Goal: Find specific page/section: Find specific page/section

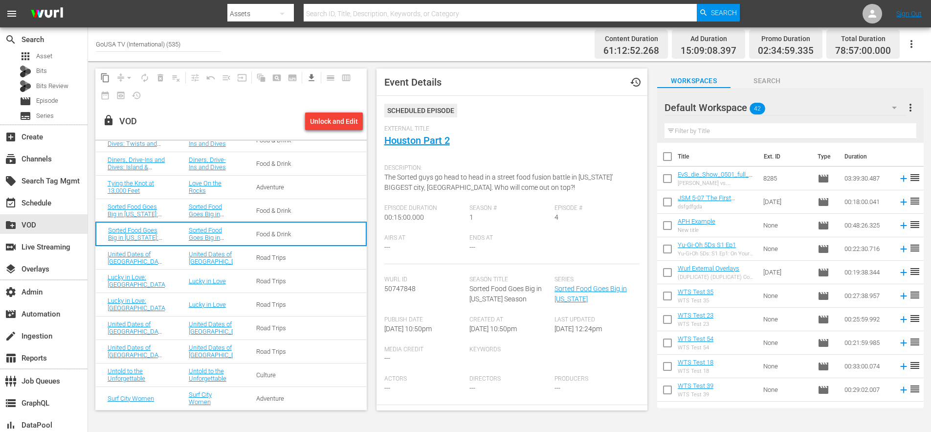
scroll to position [4148, 0]
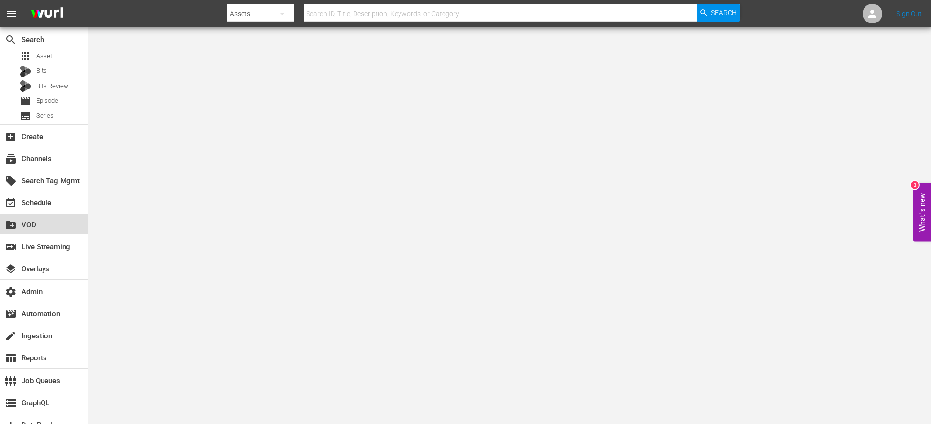
click at [21, 222] on div "create_new_folder VOD" at bounding box center [27, 223] width 55 height 9
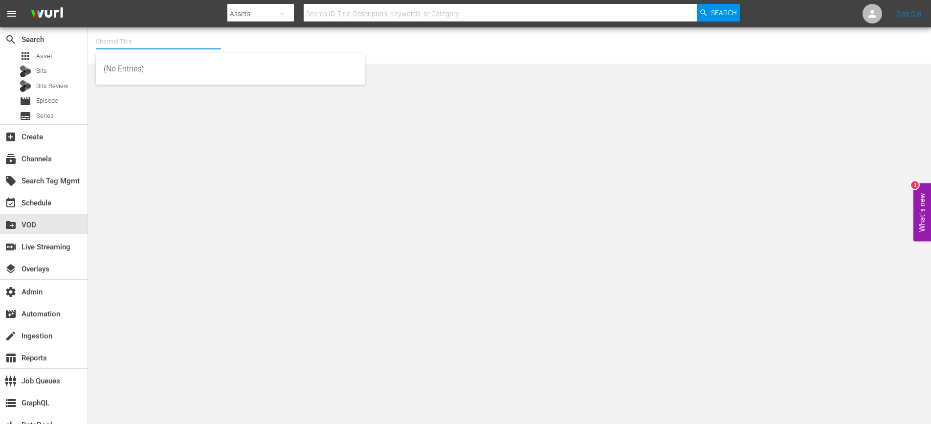
click at [116, 38] on input "text" at bounding box center [158, 41] width 125 height 23
type input "ts"
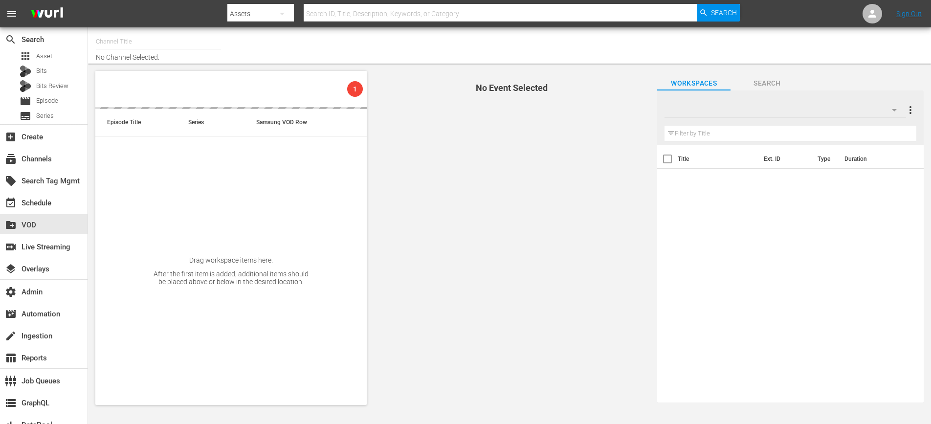
type input "GoUSA TV (International) (535)"
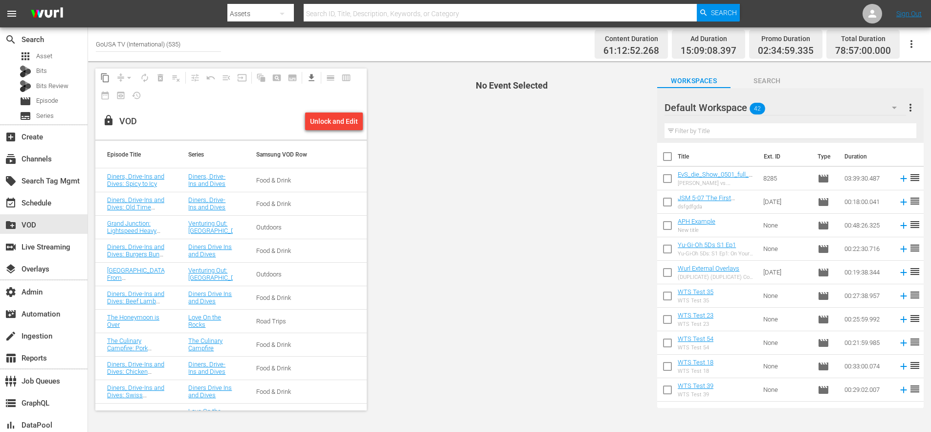
click at [276, 180] on div "Food & Drink" at bounding box center [278, 180] width 44 height 7
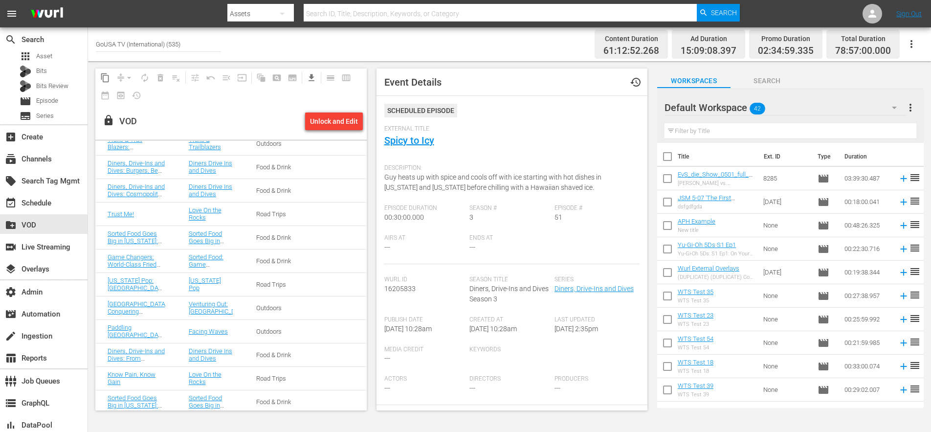
scroll to position [866, 0]
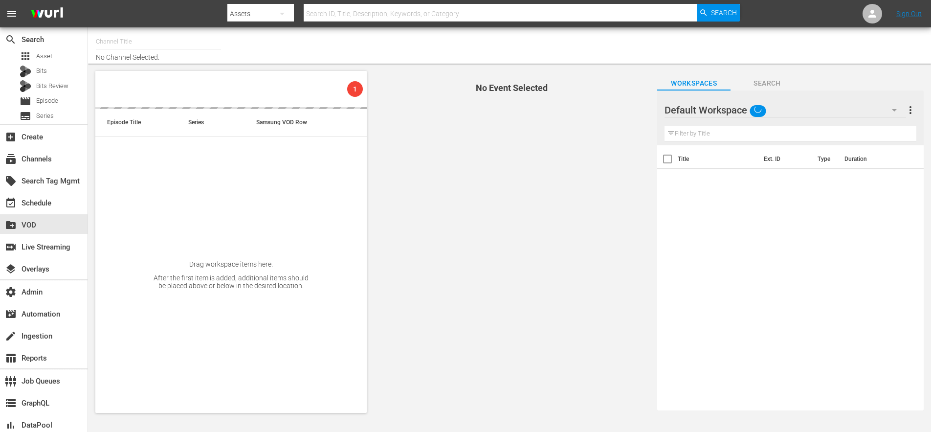
type input "GoUSA TV (International) (535)"
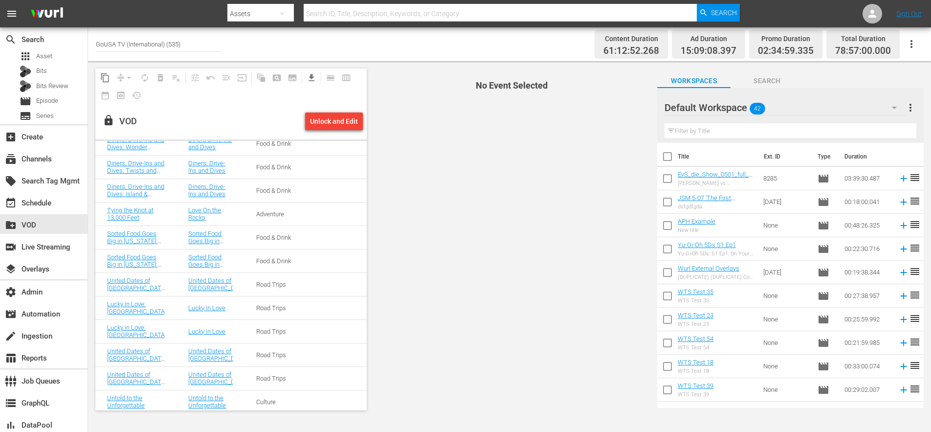
scroll to position [4148, 0]
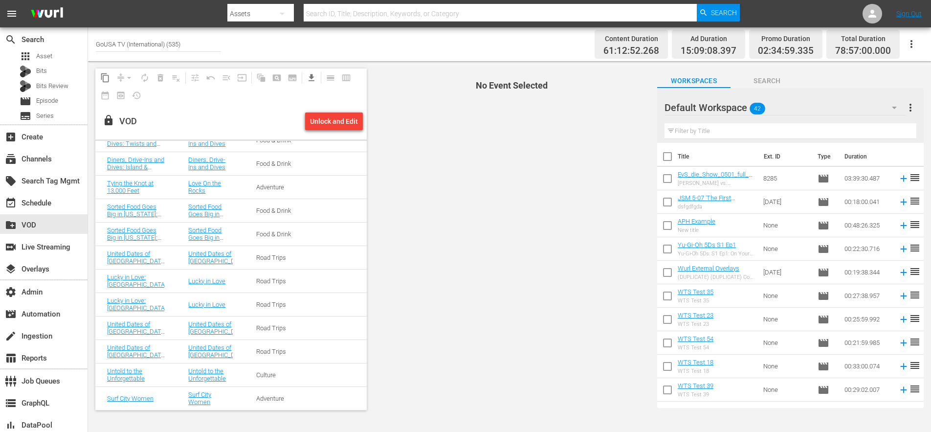
click at [312, 234] on td at bounding box center [339, 233] width 54 height 23
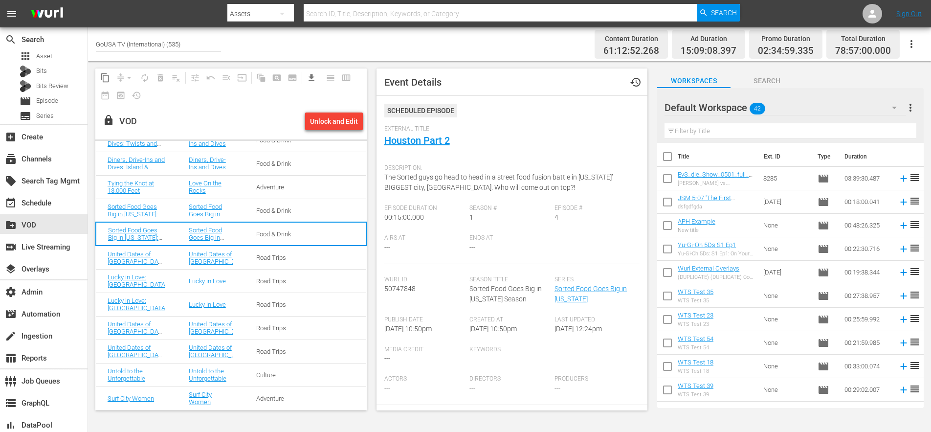
click at [312, 211] on td at bounding box center [339, 210] width 54 height 23
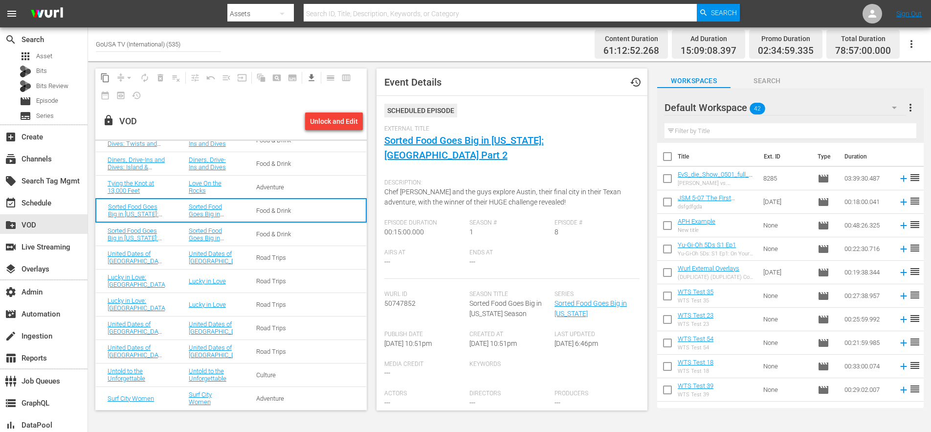
click at [312, 239] on td at bounding box center [339, 233] width 54 height 23
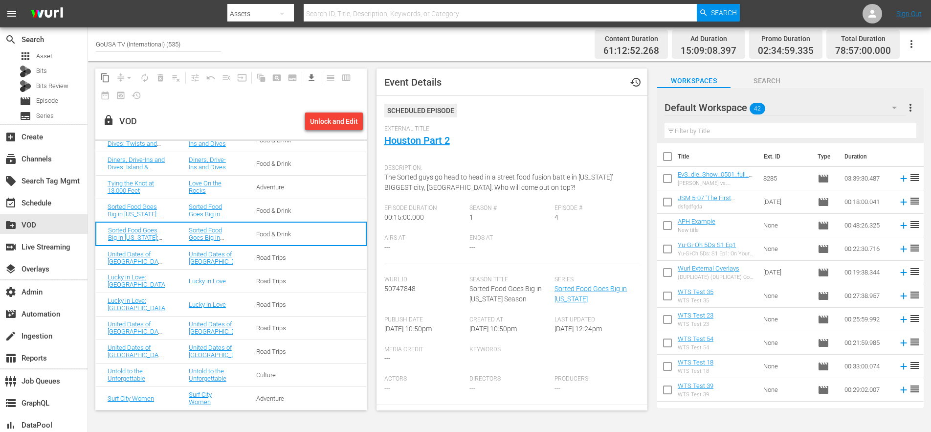
click at [312, 193] on td at bounding box center [339, 186] width 54 height 23
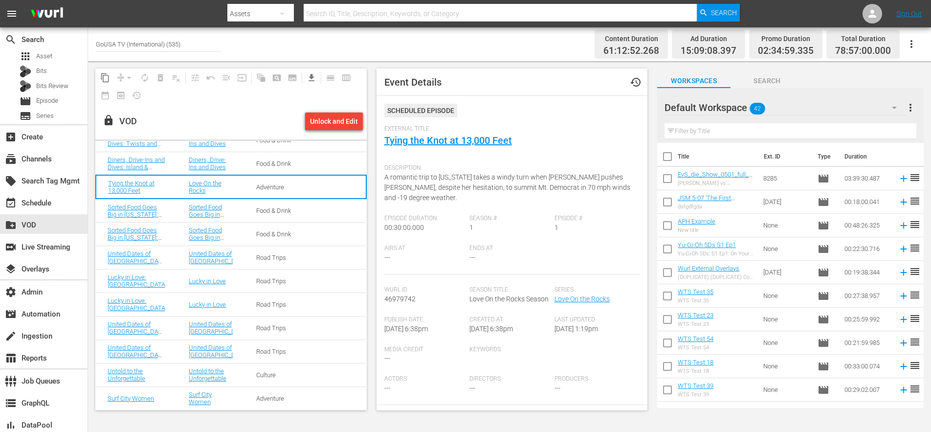
click at [315, 163] on td at bounding box center [339, 163] width 54 height 23
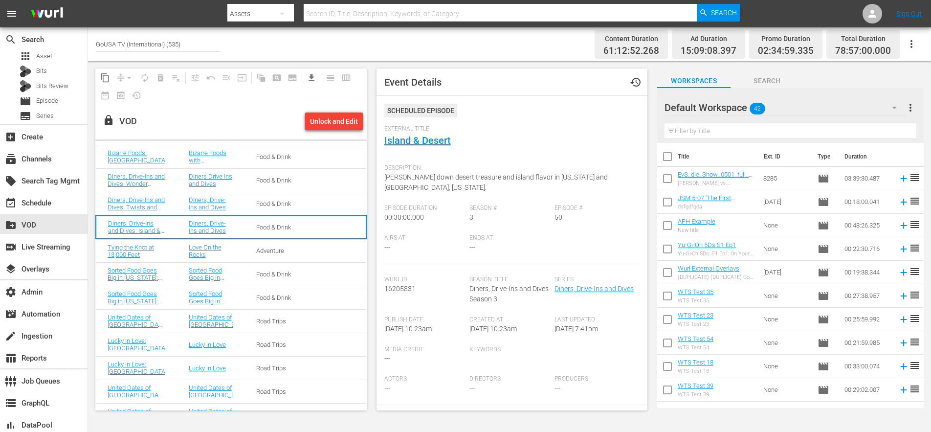
scroll to position [4076, 0]
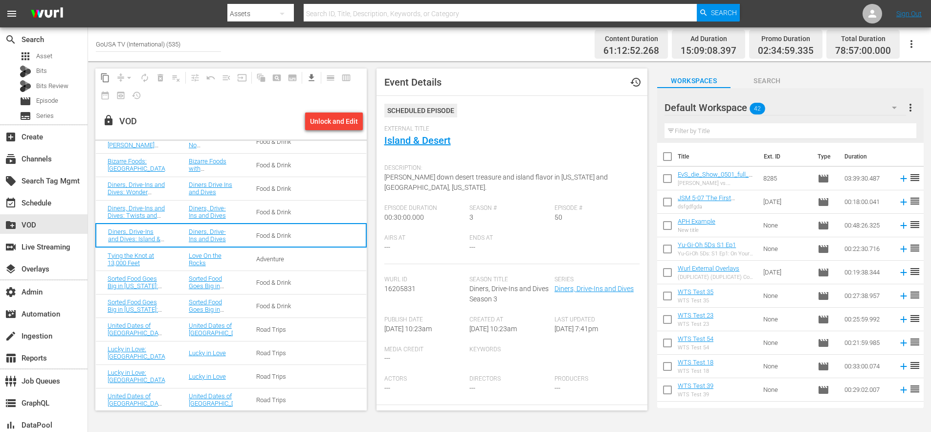
click at [267, 212] on div "Food & Drink" at bounding box center [278, 211] width 44 height 7
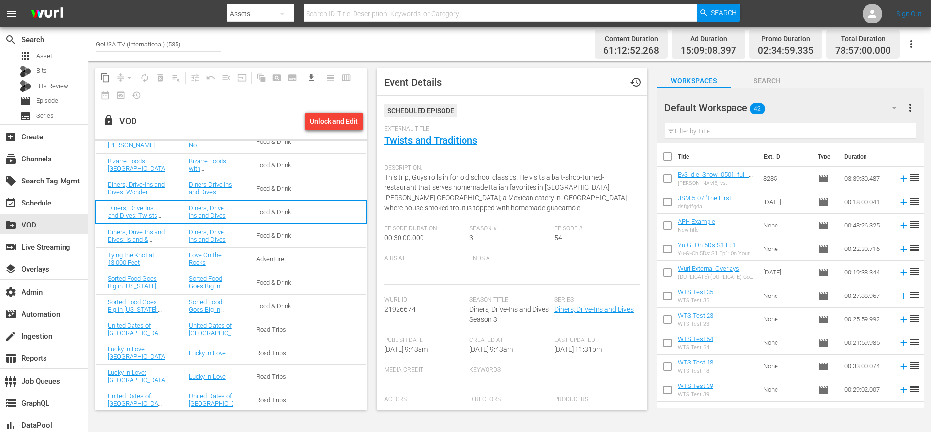
click at [290, 185] on td "Food & Drink" at bounding box center [278, 188] width 67 height 23
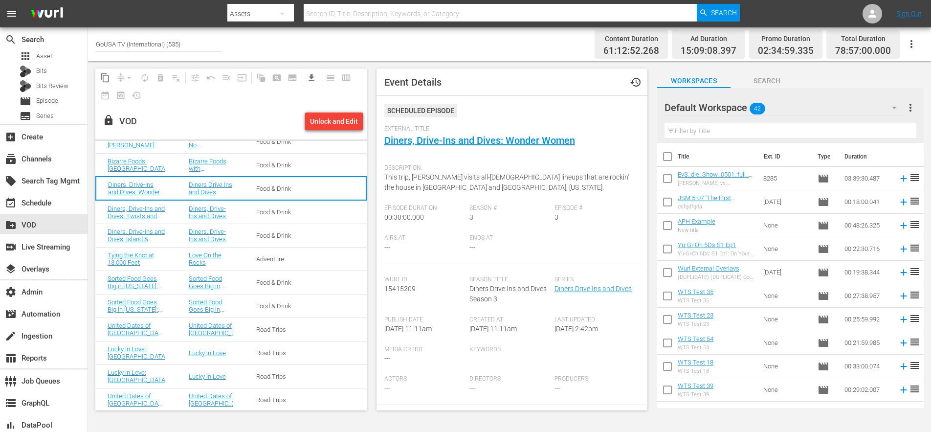
click at [297, 164] on td "Food & Drink" at bounding box center [278, 164] width 67 height 23
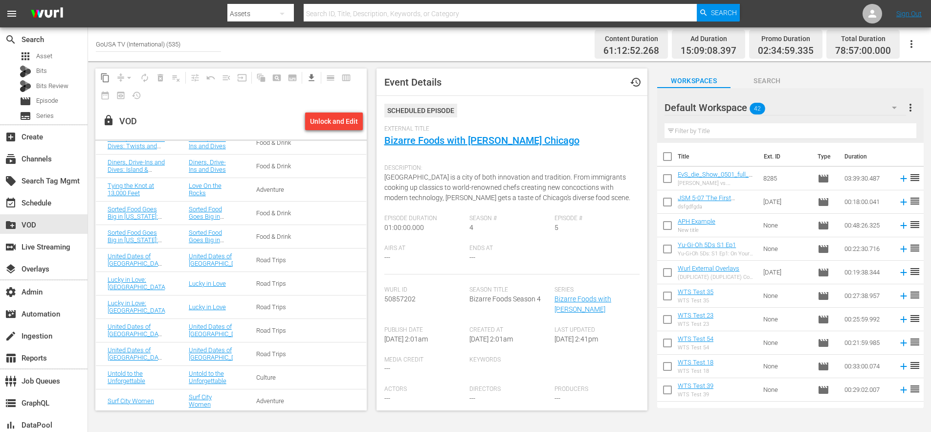
scroll to position [4148, 0]
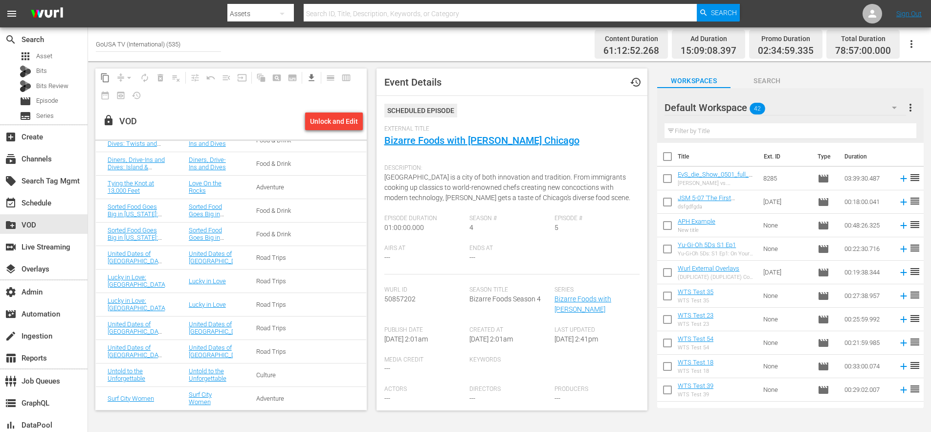
click at [312, 400] on td at bounding box center [339, 397] width 54 height 23
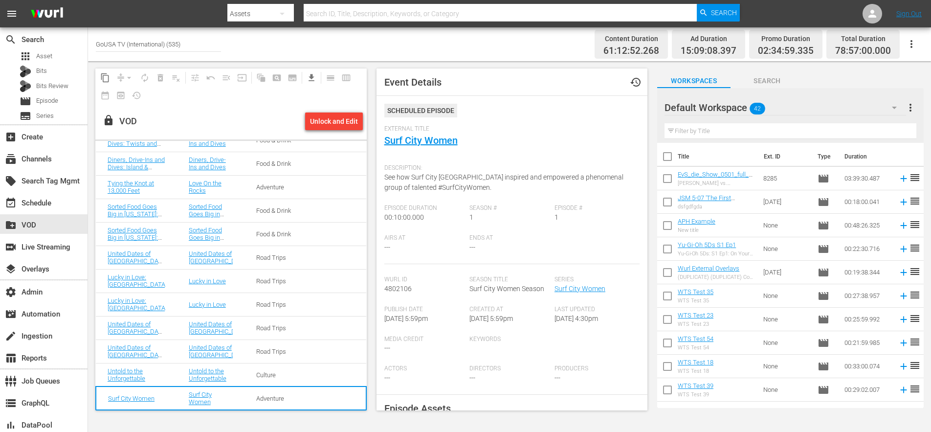
click at [312, 371] on td at bounding box center [339, 374] width 54 height 23
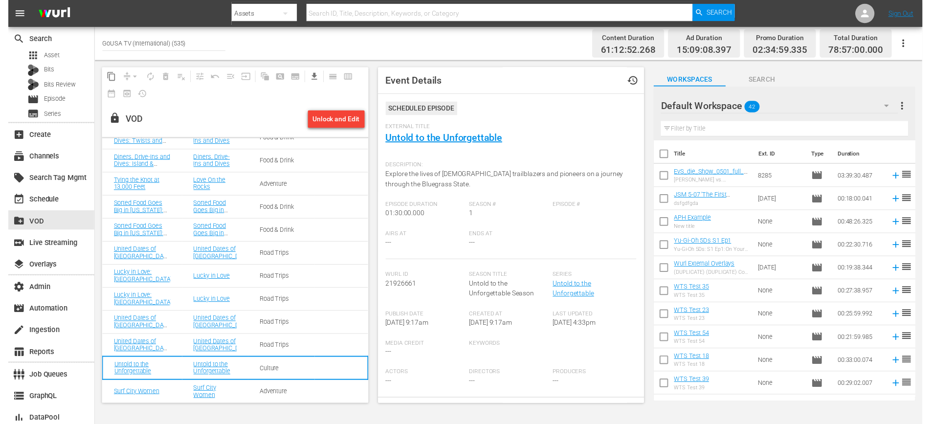
scroll to position [4156, 0]
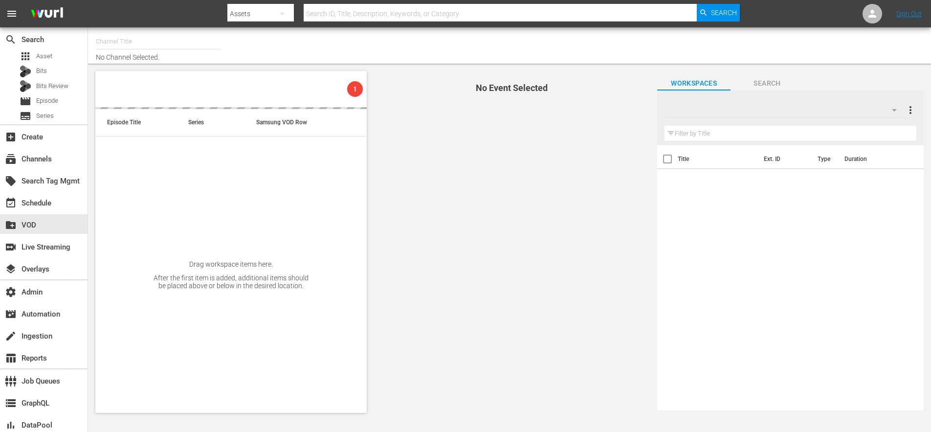
type input "Stormcast Novelas - [GEOGRAPHIC_DATA] (613)"
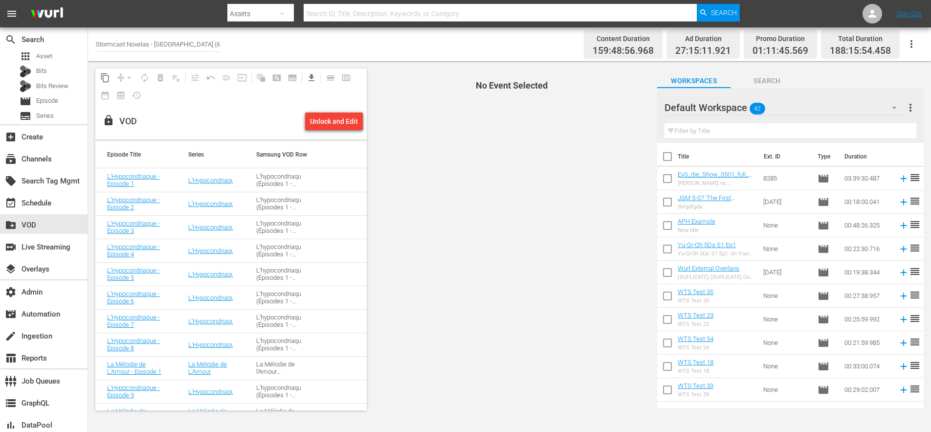
click at [291, 182] on td "L'hypocondriaque (Épisodes 1 - 30)" at bounding box center [279, 179] width 68 height 23
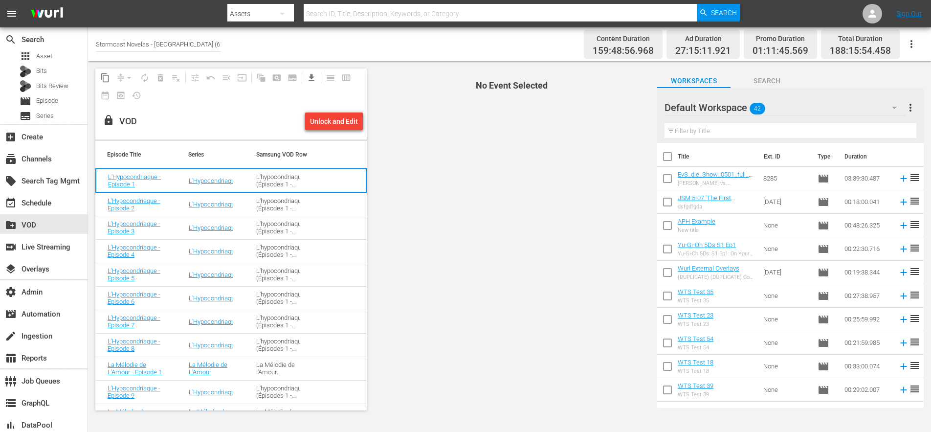
click at [312, 181] on td at bounding box center [339, 180] width 54 height 23
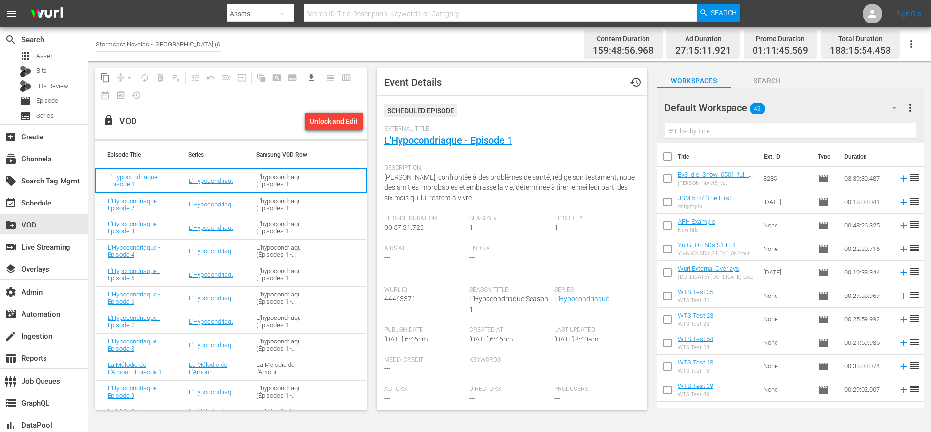
click at [312, 200] on td at bounding box center [339, 203] width 54 height 23
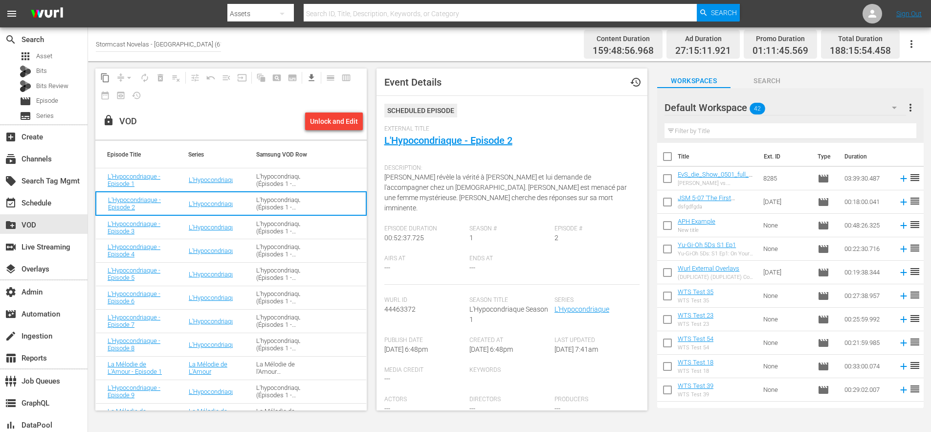
click at [312, 232] on td at bounding box center [339, 226] width 54 height 23
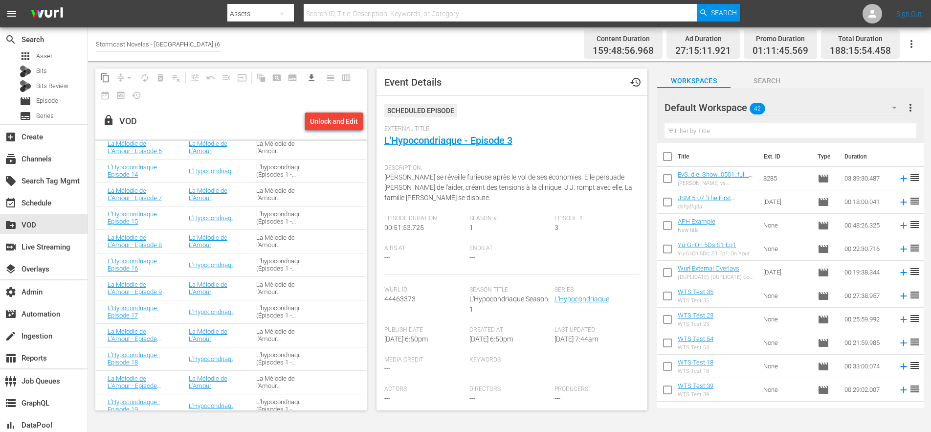
scroll to position [462, 0]
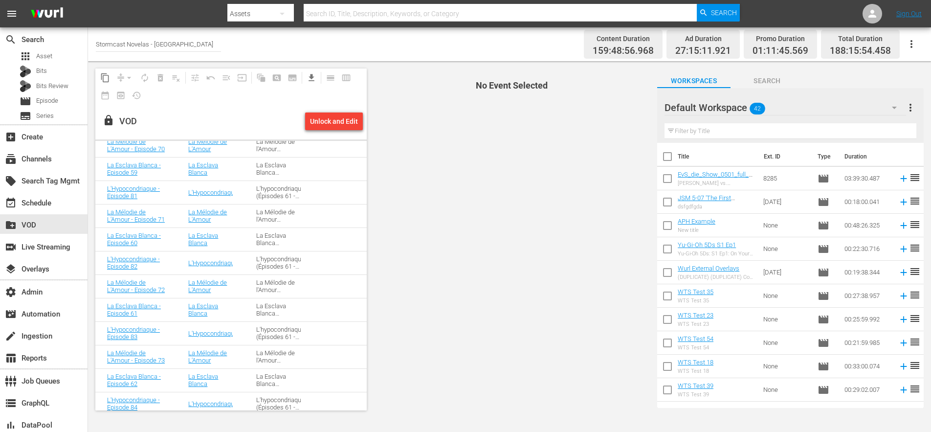
scroll to position [4922, 0]
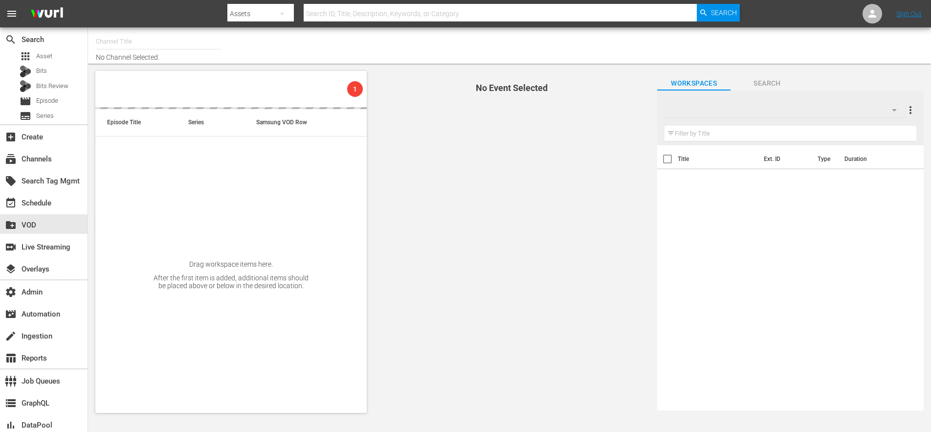
type input "Stormcast Novelas - [GEOGRAPHIC_DATA] (613)"
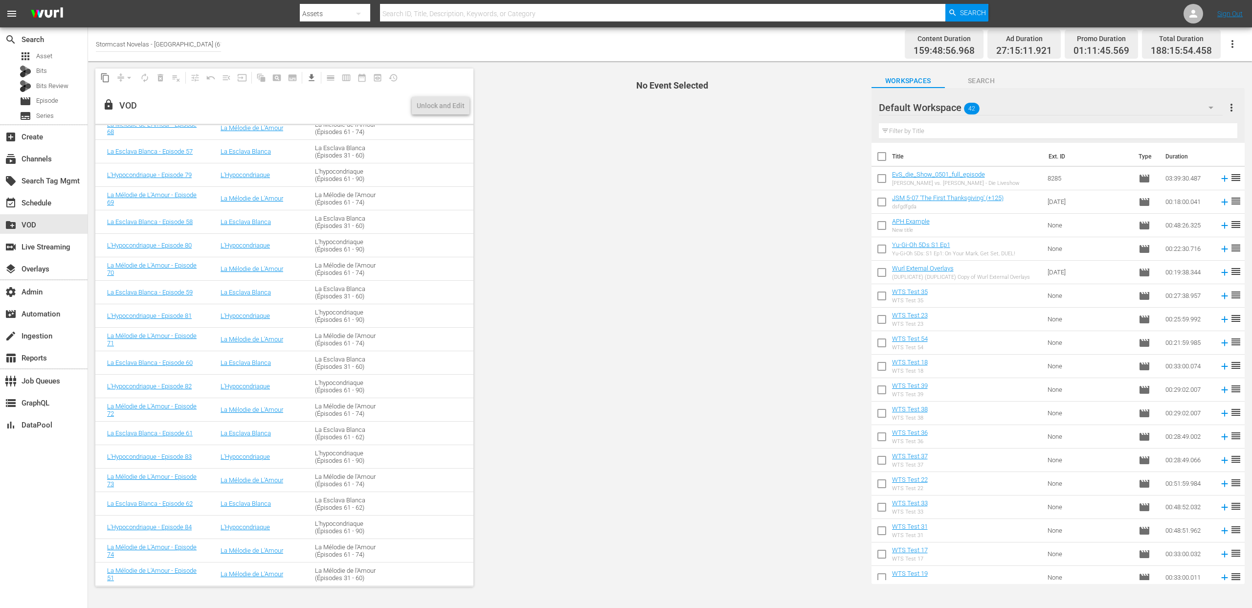
scroll to position [4731, 0]
click at [398, 431] on td at bounding box center [436, 574] width 76 height 23
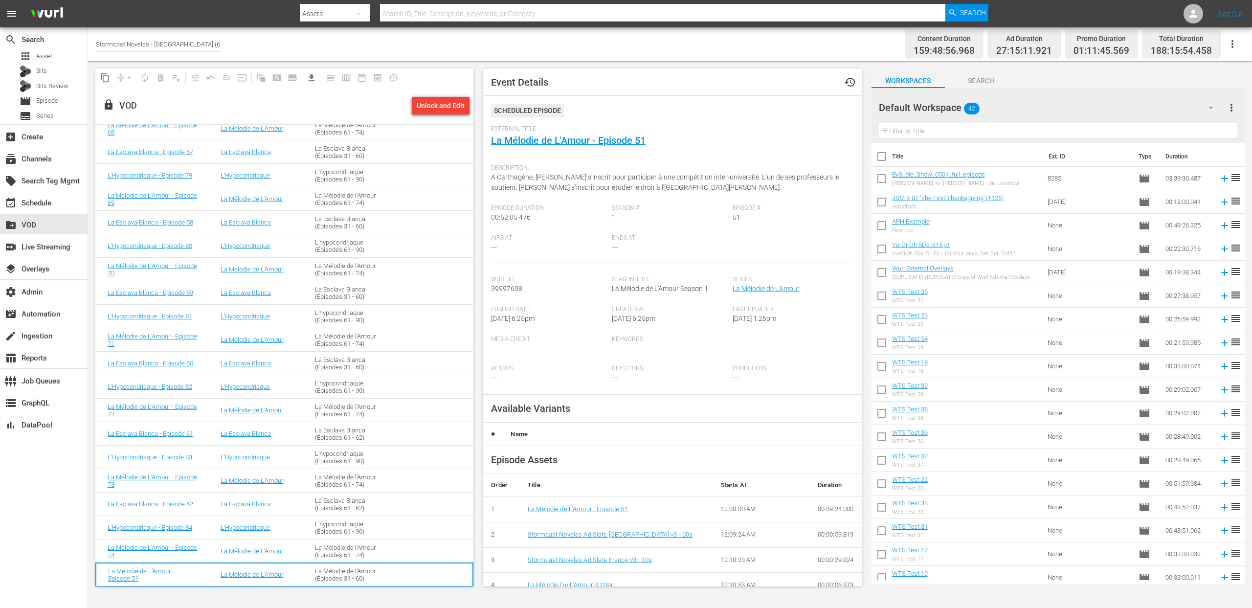
click at [398, 431] on td at bounding box center [435, 574] width 75 height 23
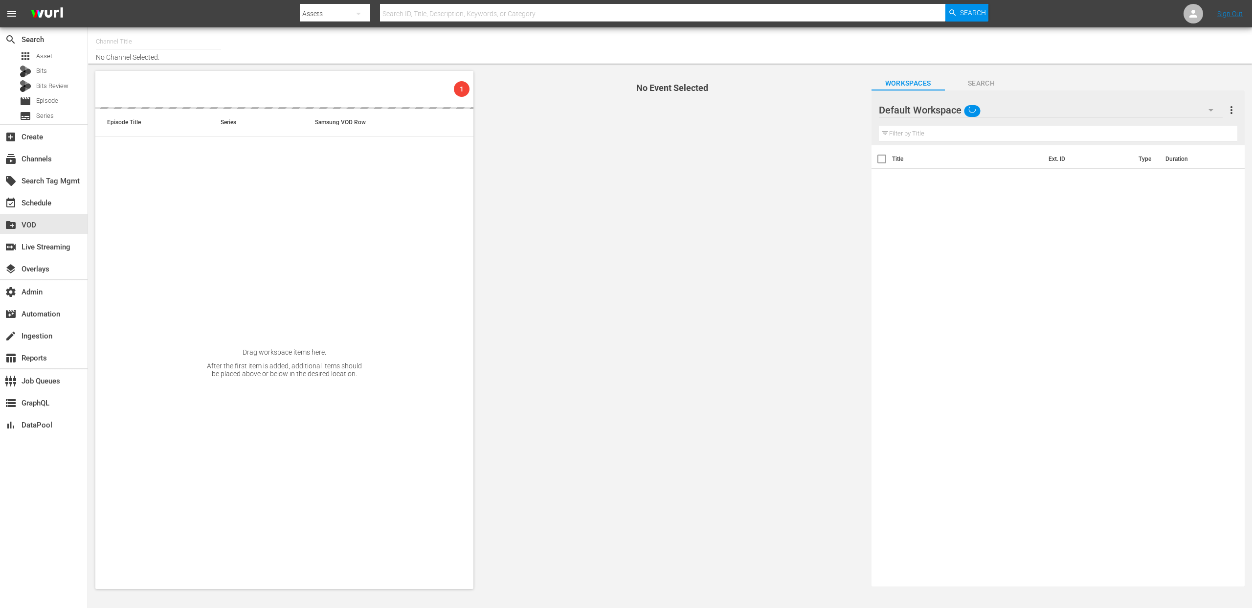
type input "Stormcast Novelas - [GEOGRAPHIC_DATA] (613)"
type input "ARD Plus Lindenstraße (1886)"
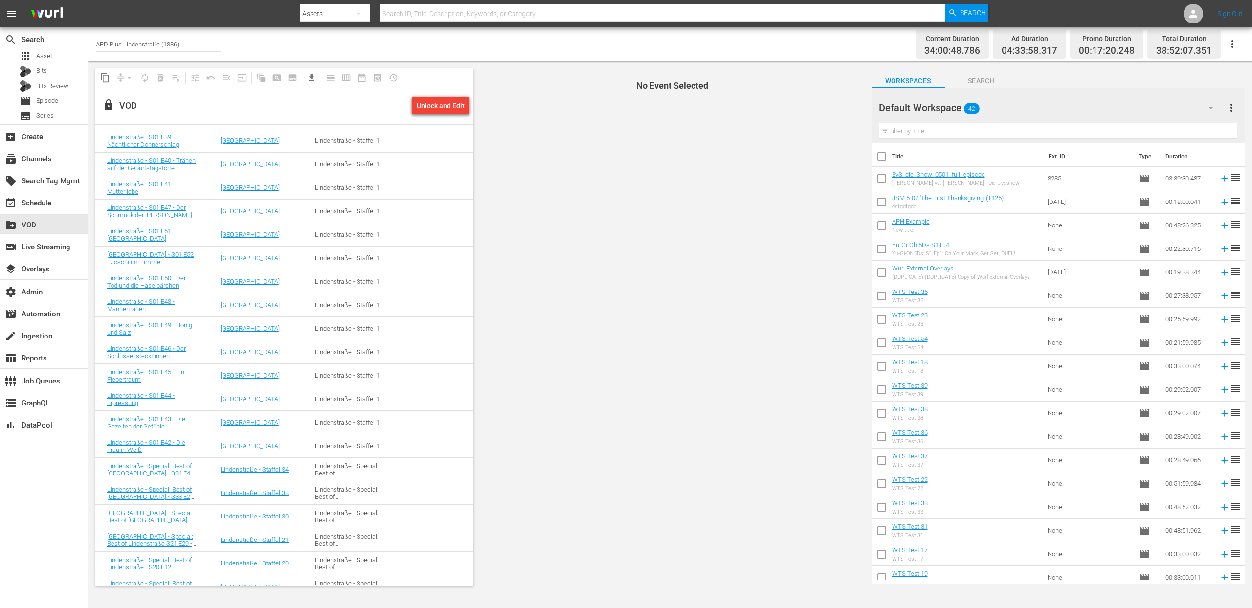
scroll to position [1210, 0]
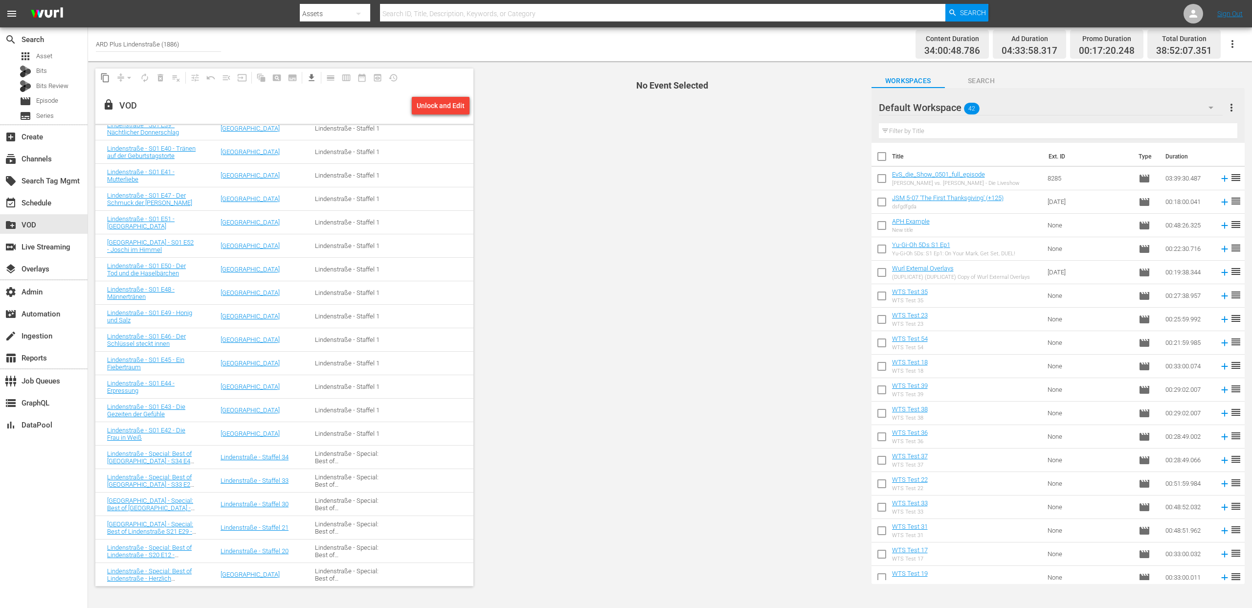
click at [399, 457] on td at bounding box center [436, 456] width 76 height 23
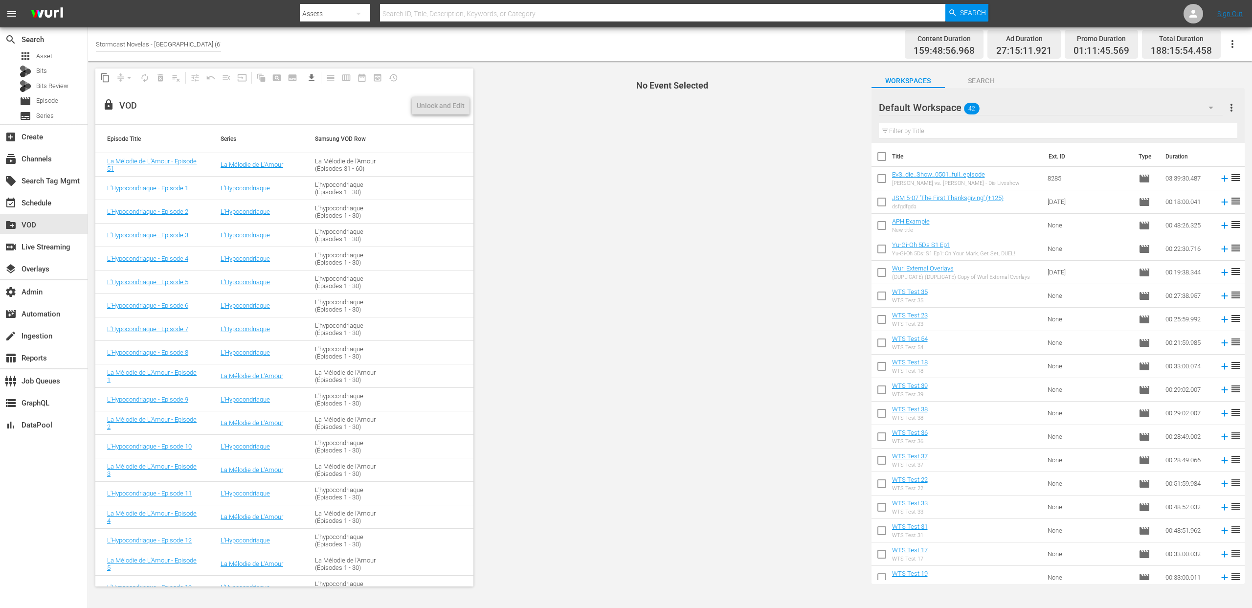
click at [420, 165] on td at bounding box center [436, 164] width 76 height 23
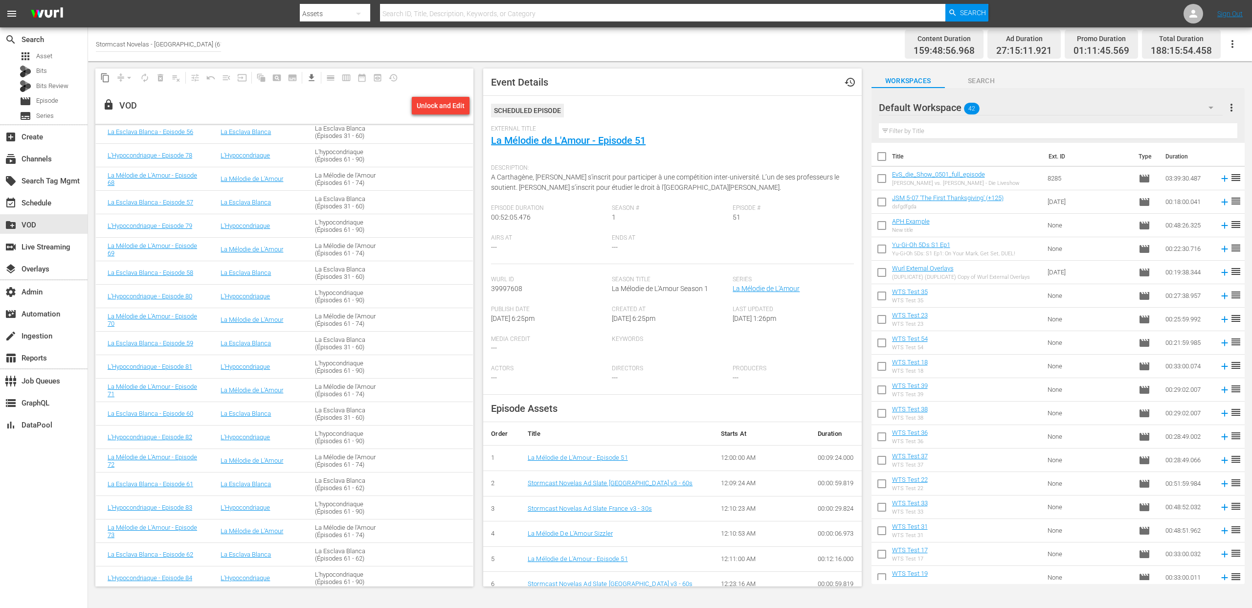
scroll to position [4731, 0]
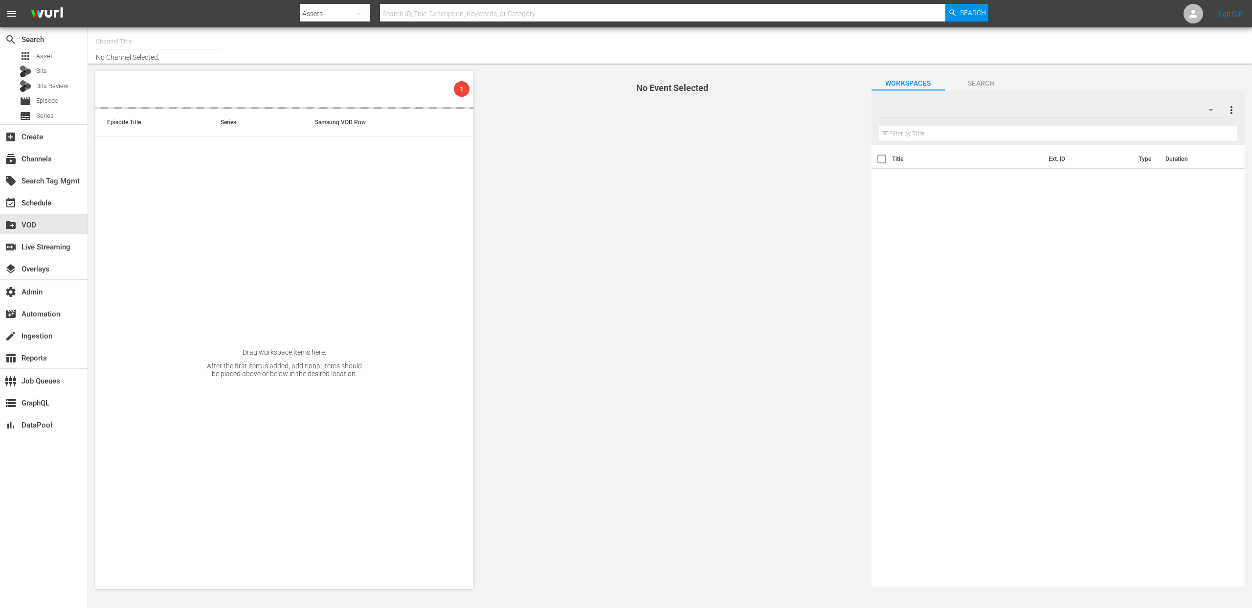
type input "Stormcast Novelas - [GEOGRAPHIC_DATA] (613)"
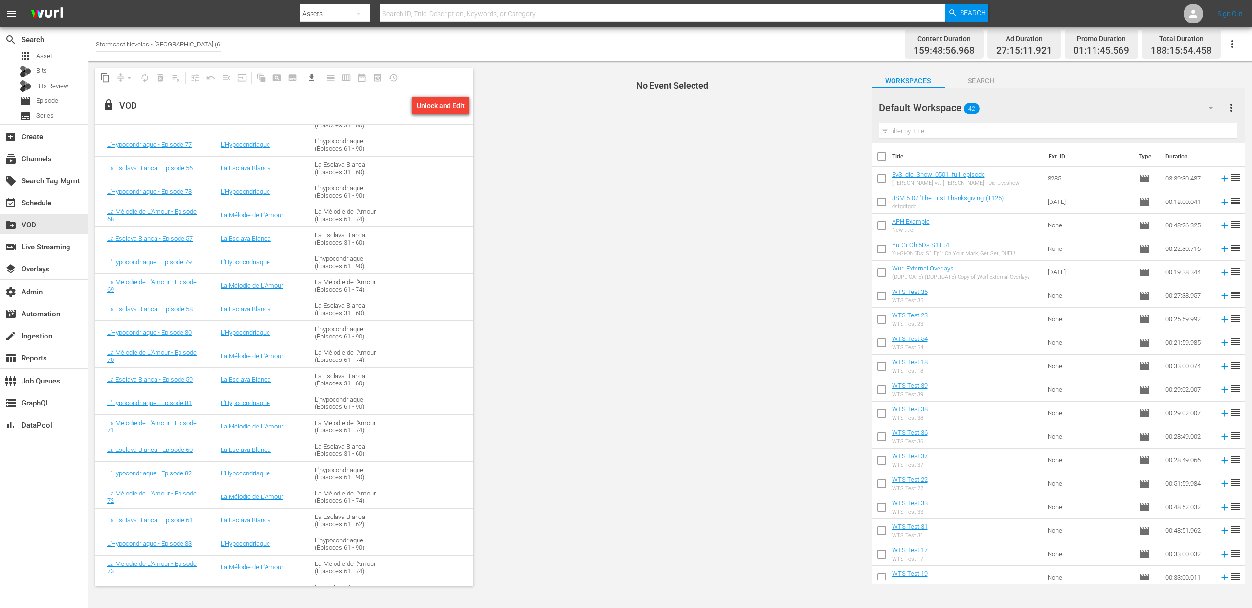
scroll to position [4320, 0]
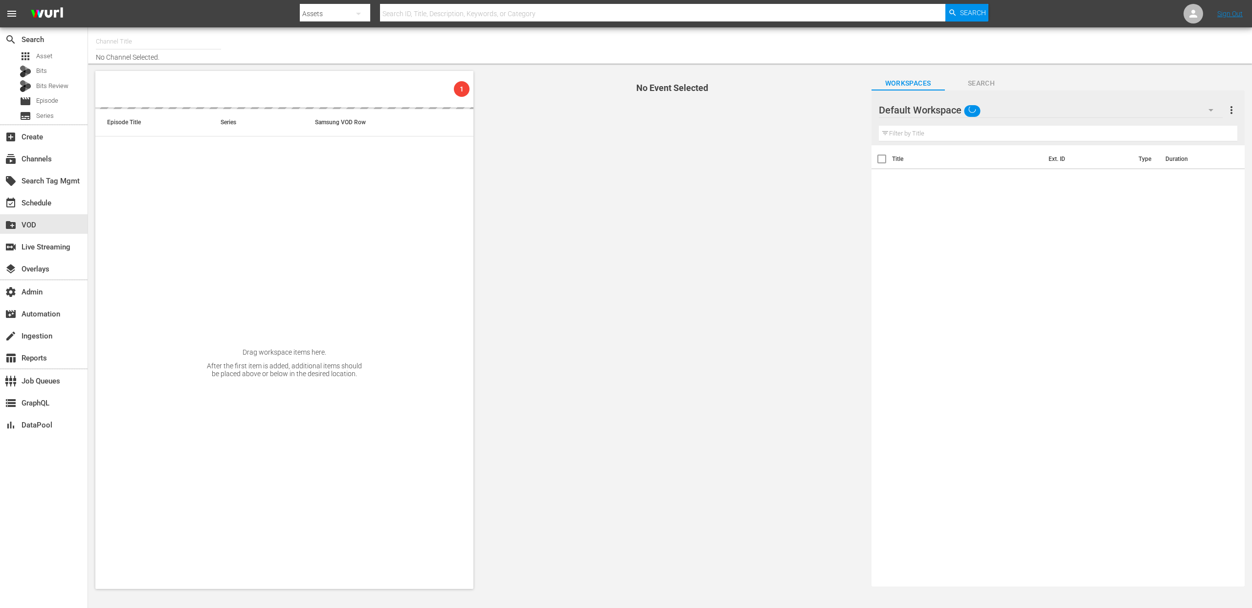
type input "Stormcast Novelas - [GEOGRAPHIC_DATA] (613)"
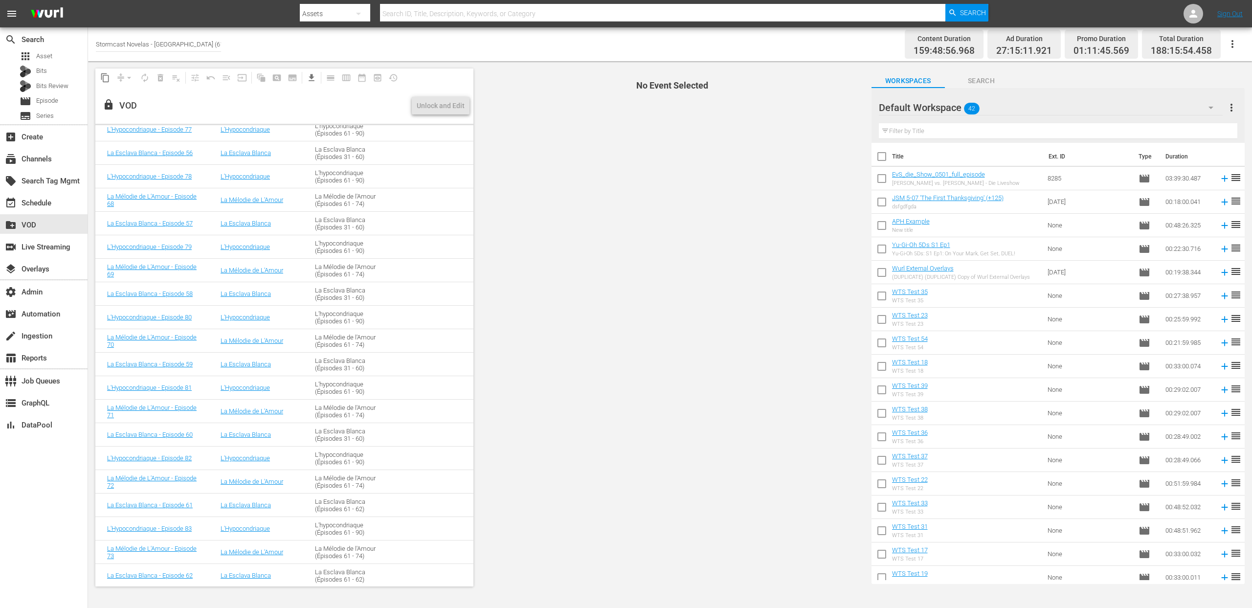
scroll to position [4731, 0]
click at [398, 576] on td at bounding box center [436, 574] width 76 height 23
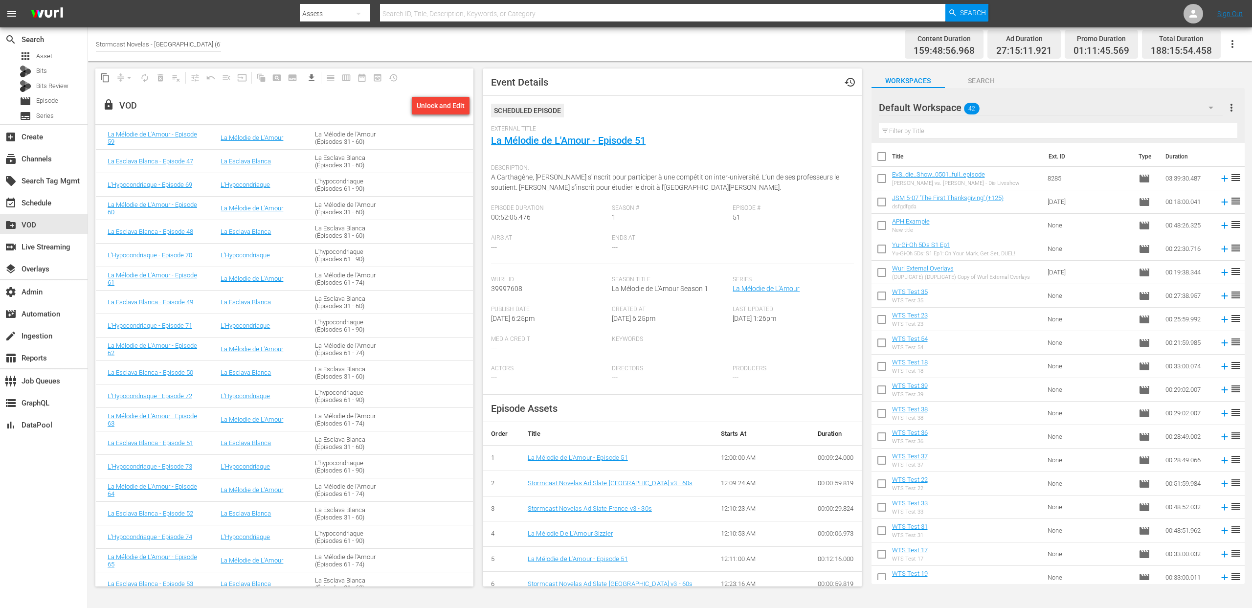
scroll to position [4039, 0]
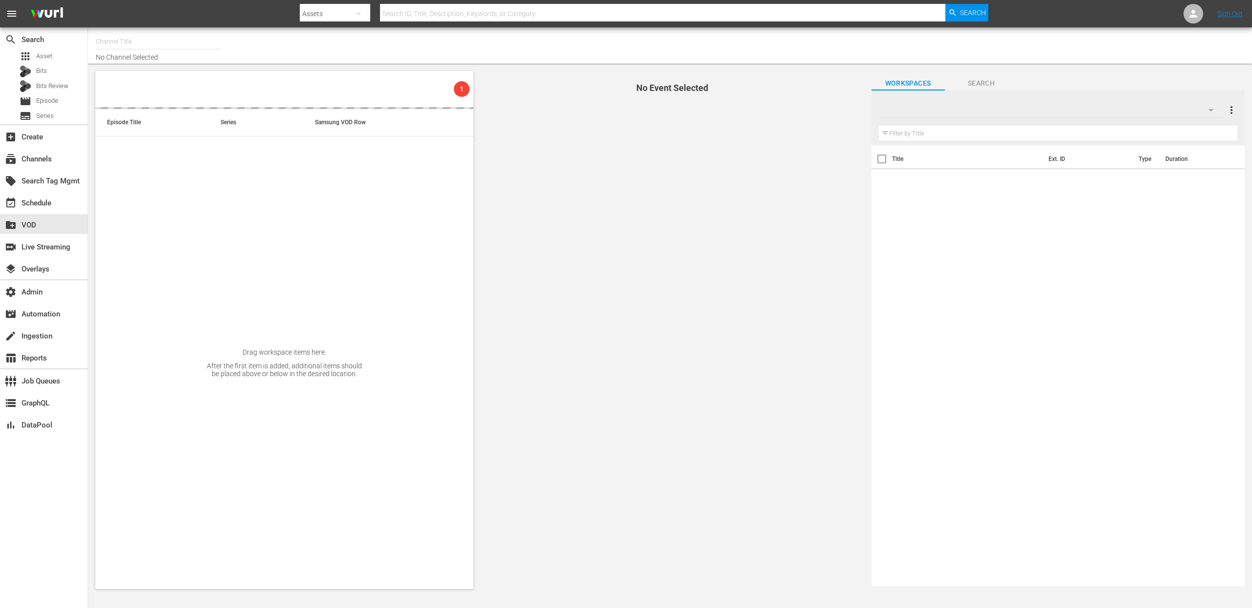
type input "Stormcast Novelas - [GEOGRAPHIC_DATA] (613)"
